Goal: Obtain resource: Download file/media

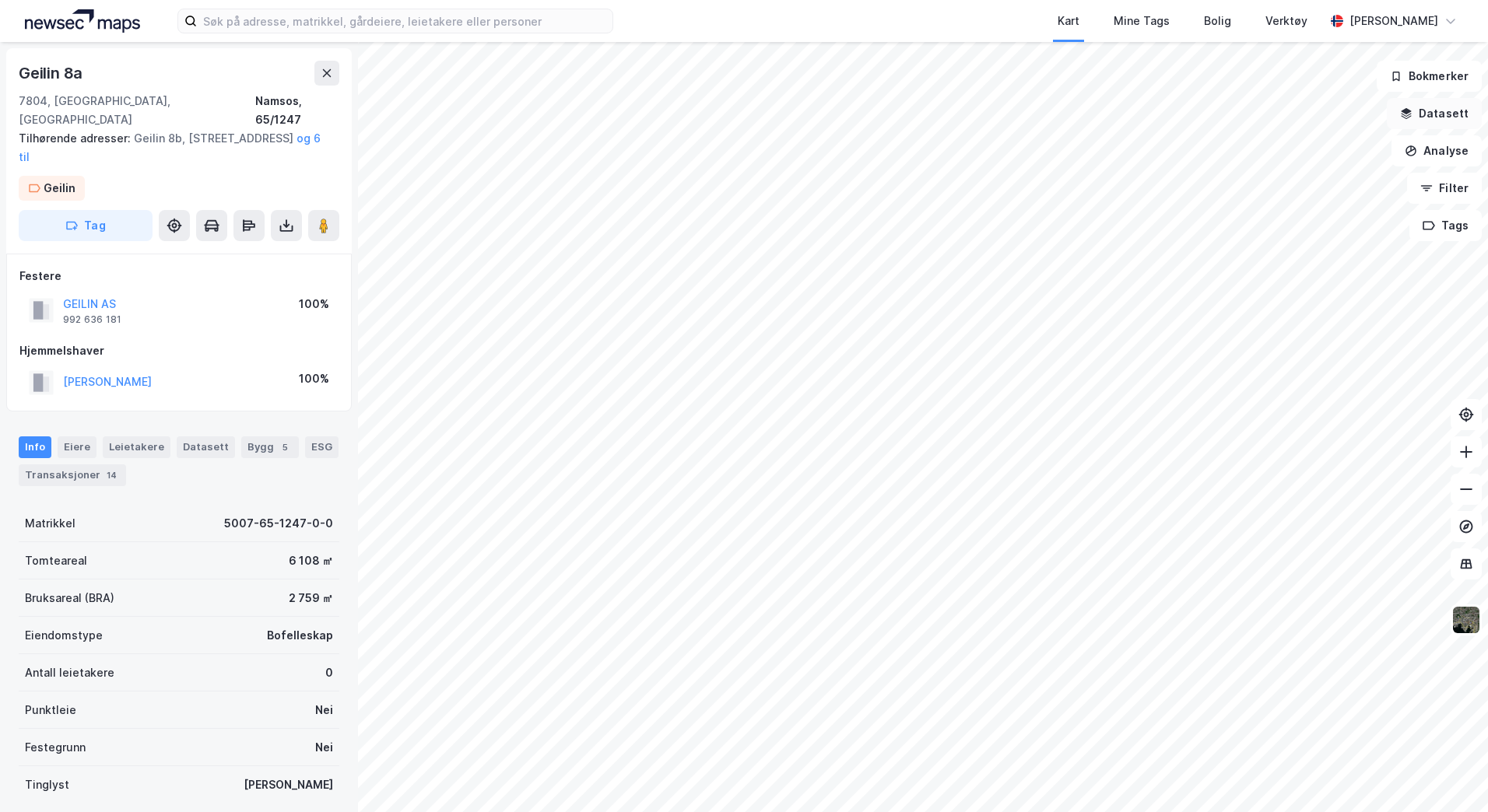
click at [1421, 117] on button "Datasett" at bounding box center [1434, 114] width 95 height 31
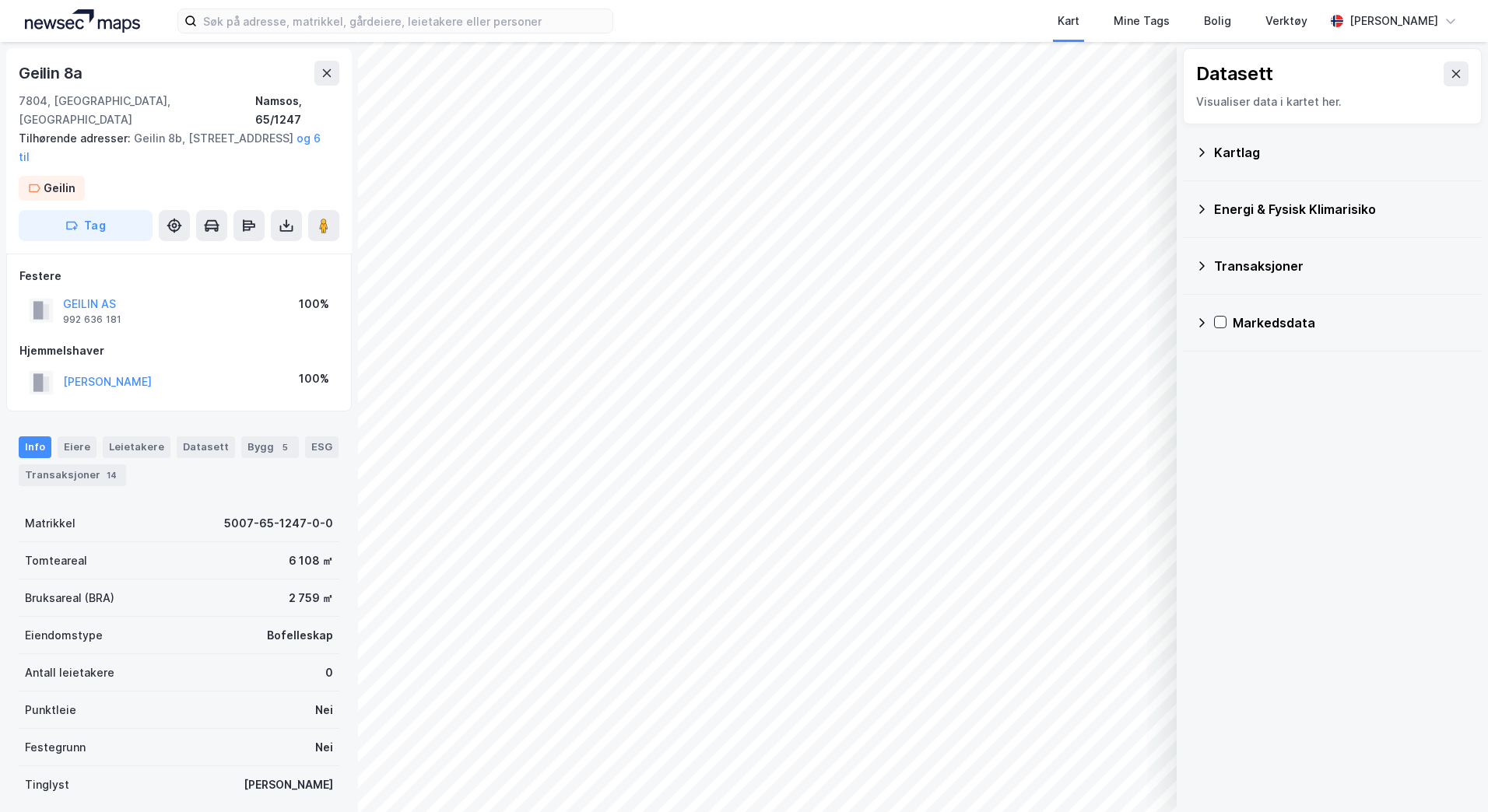
click at [1199, 151] on icon at bounding box center [1202, 152] width 13 height 13
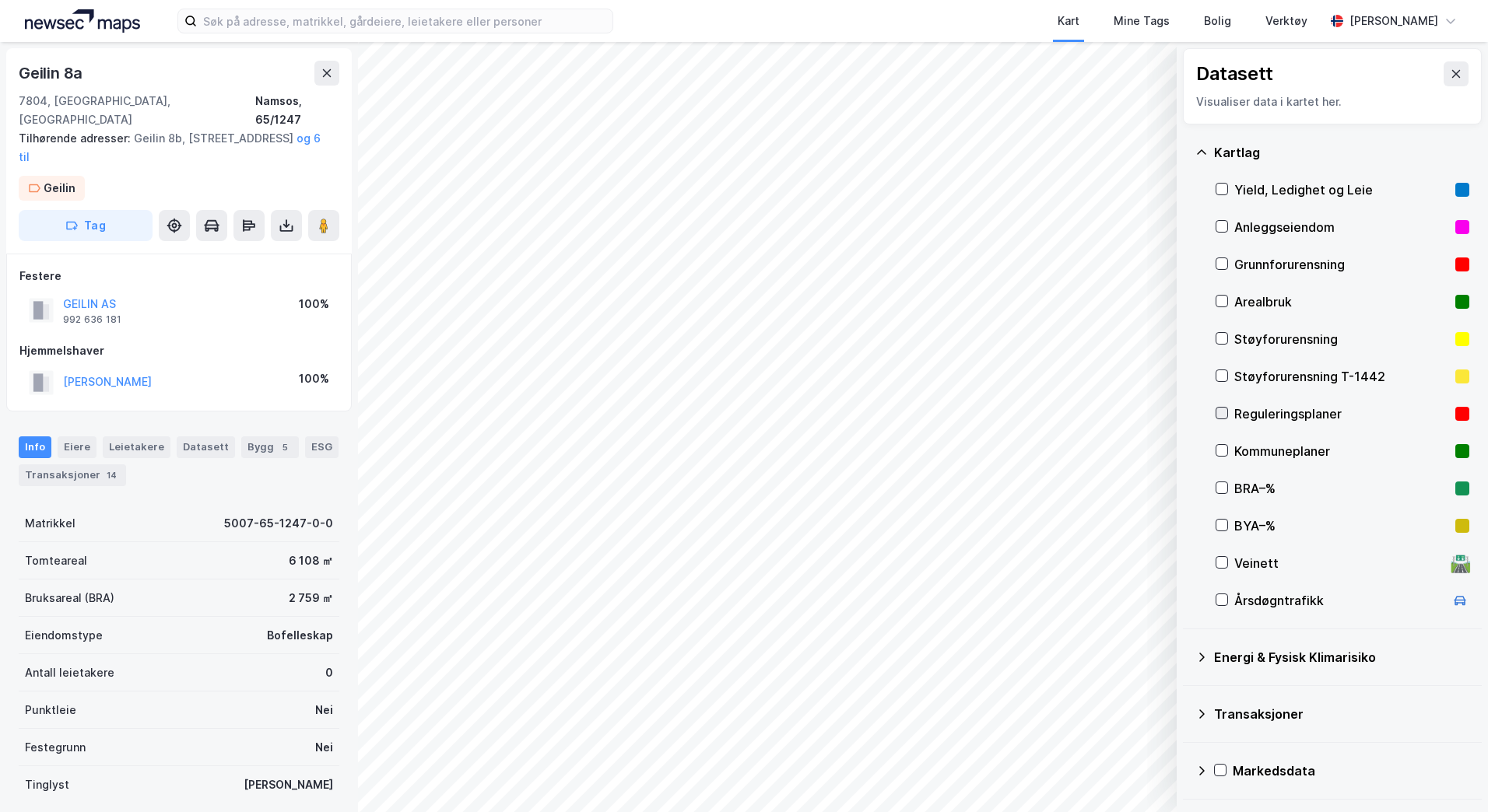
click at [1222, 416] on icon at bounding box center [1222, 413] width 11 height 11
click at [1452, 74] on icon at bounding box center [1457, 73] width 9 height 8
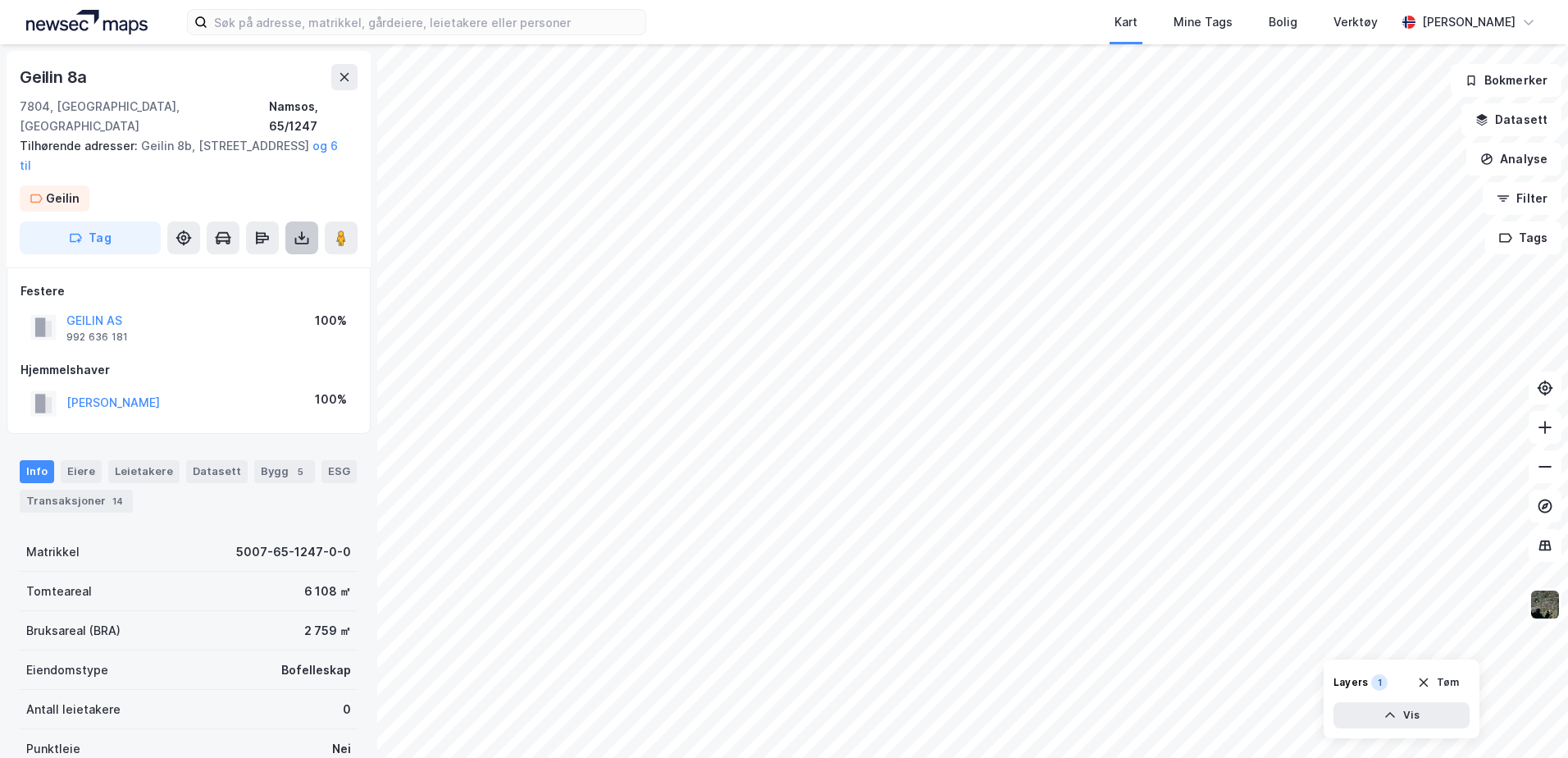
click at [289, 222] on button at bounding box center [301, 238] width 33 height 33
click at [281, 258] on div "Last ned grunnbok" at bounding box center [230, 271] width 175 height 26
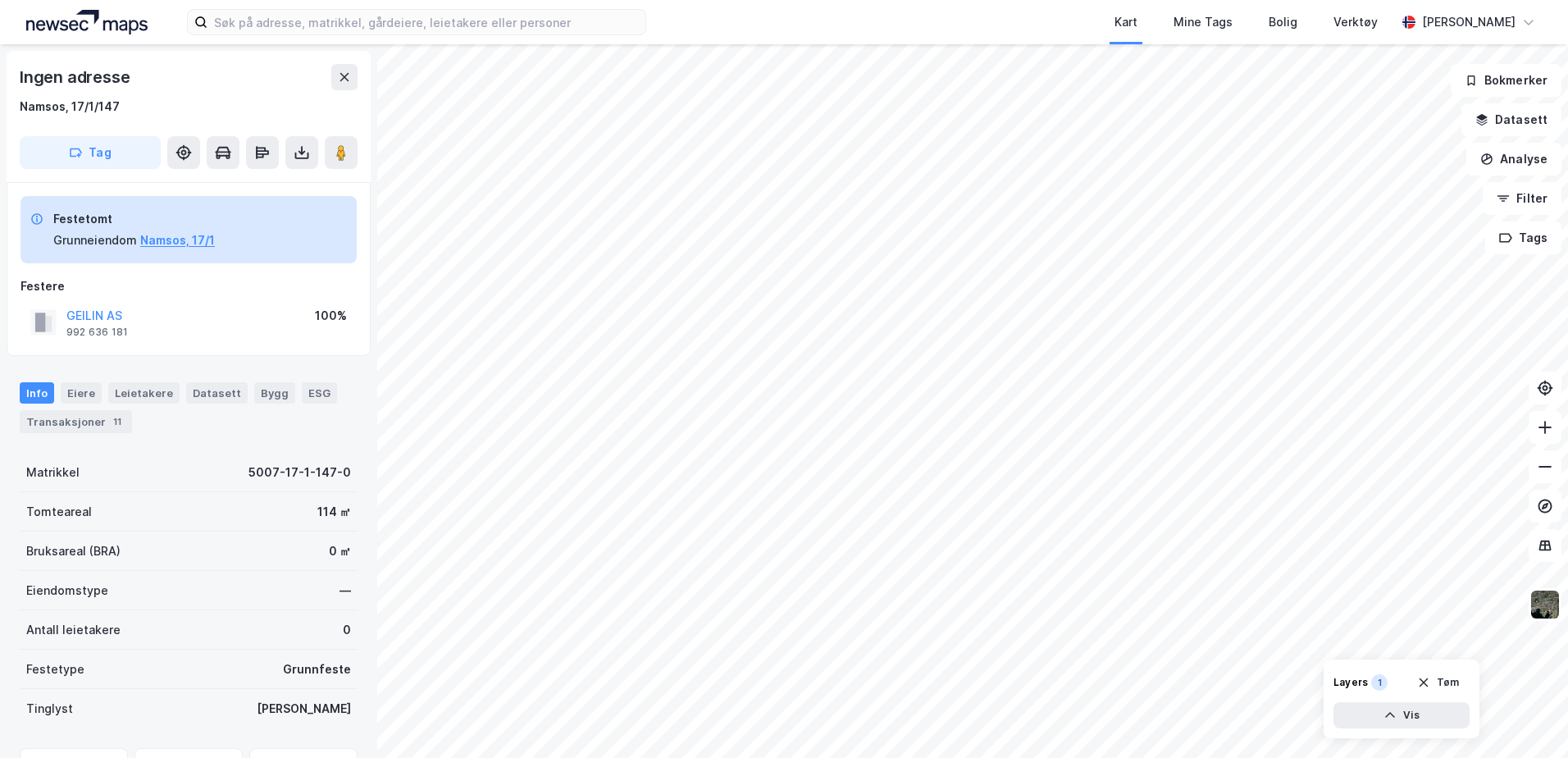
click at [348, 277] on div "Festere" at bounding box center [189, 286] width 336 height 20
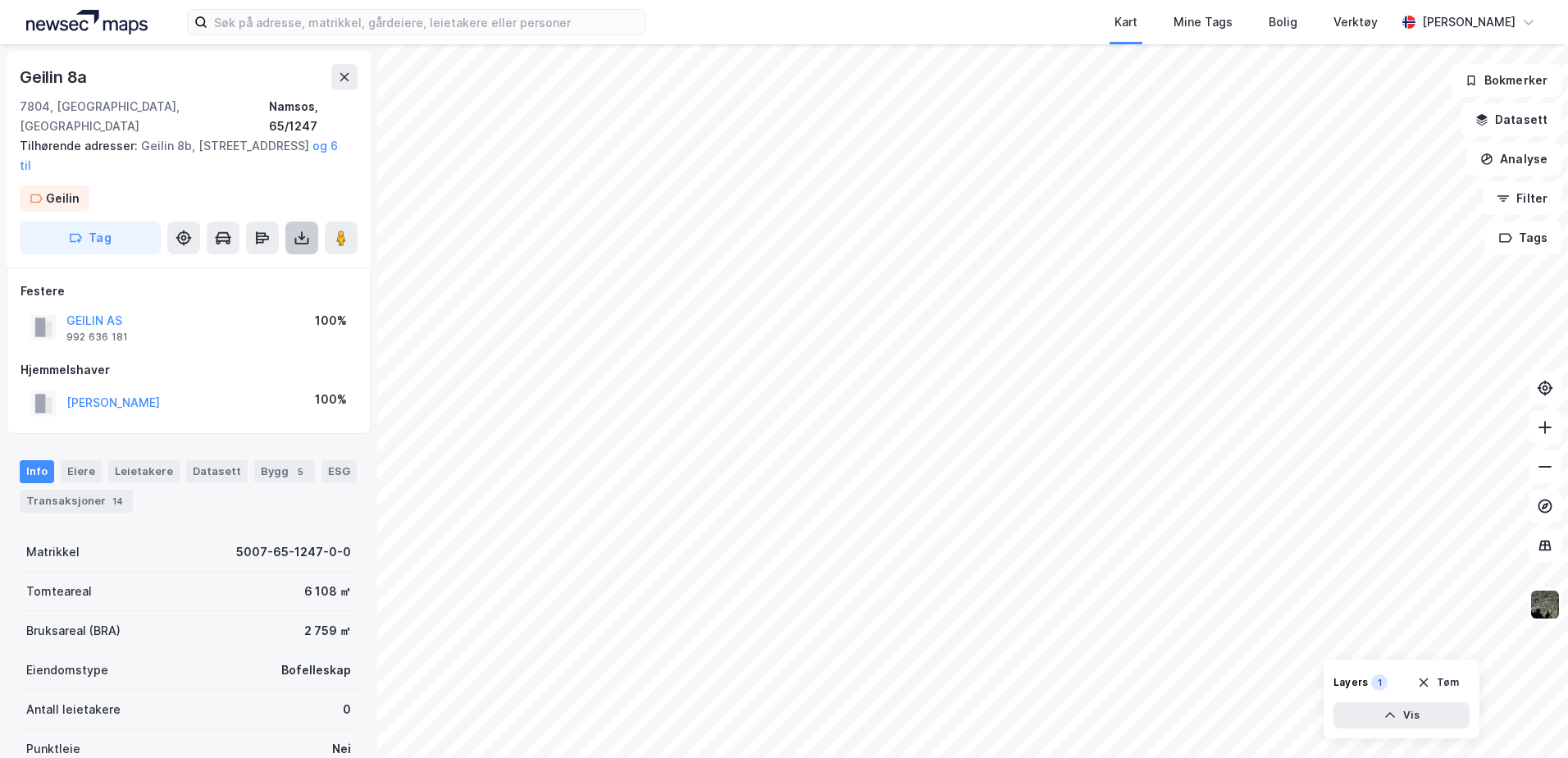
click at [294, 229] on icon at bounding box center [301, 237] width 16 height 16
click at [276, 258] on div "Last ned grunnbok" at bounding box center [230, 271] width 175 height 26
